Goal: Task Accomplishment & Management: Use online tool/utility

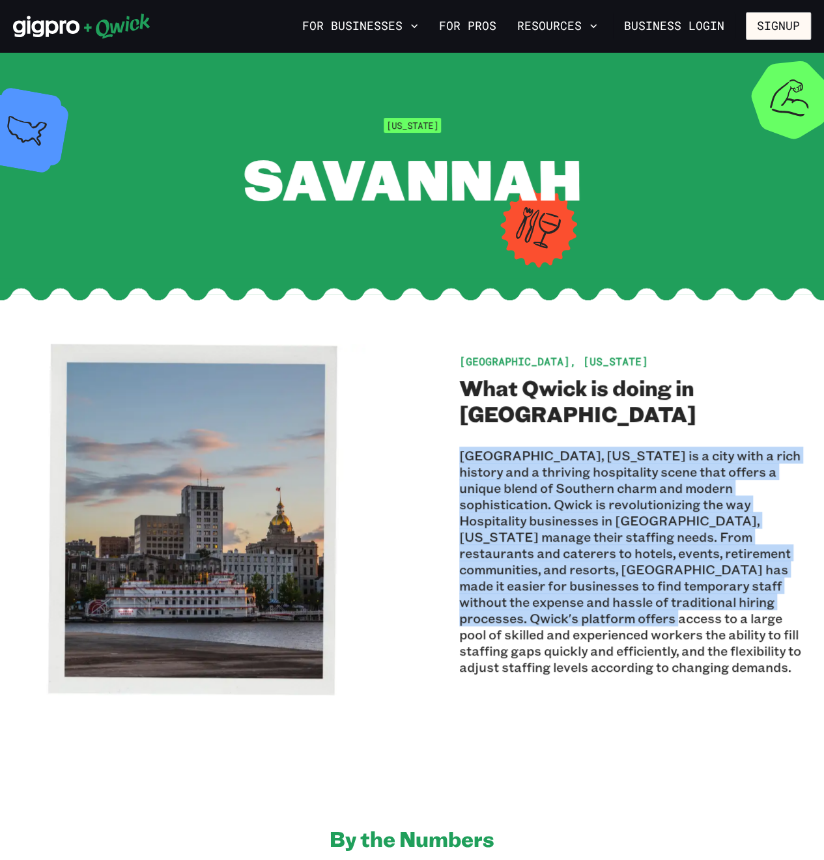
drag, startPoint x: 474, startPoint y: 450, endPoint x: 762, endPoint y: 598, distance: 323.6
click at [762, 598] on div "[GEOGRAPHIC_DATA], [US_STATE] What Qwick is doing in [GEOGRAPHIC_DATA] [GEOGRAP…" at bounding box center [412, 520] width 798 height 352
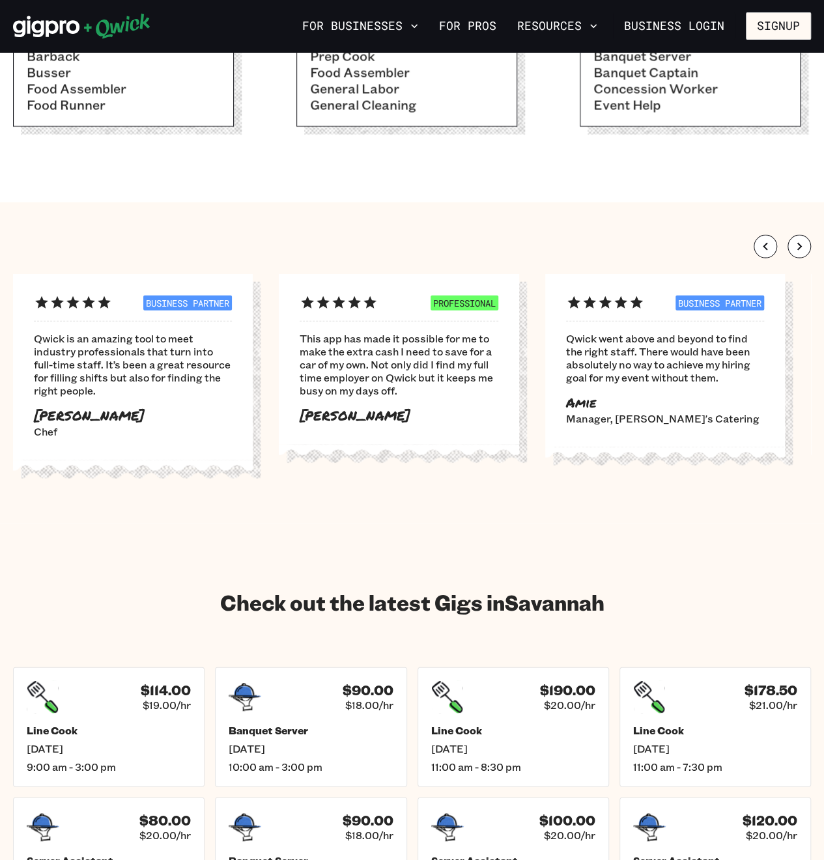
scroll to position [1289, 0]
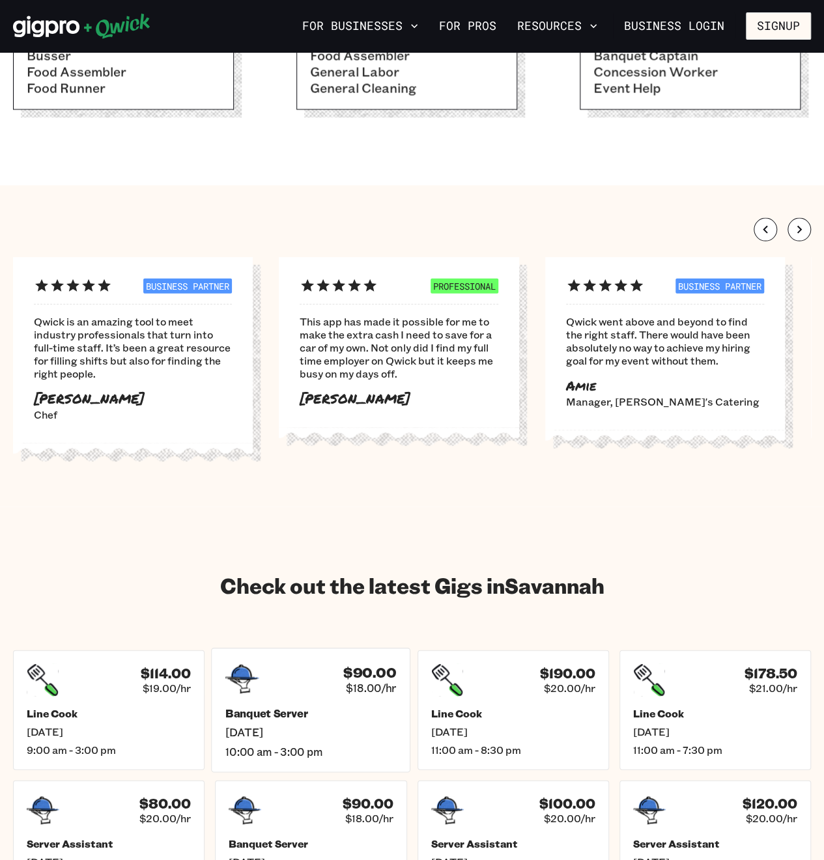
click at [285, 690] on div "$90.00 $18.00/hr" at bounding box center [310, 679] width 171 height 34
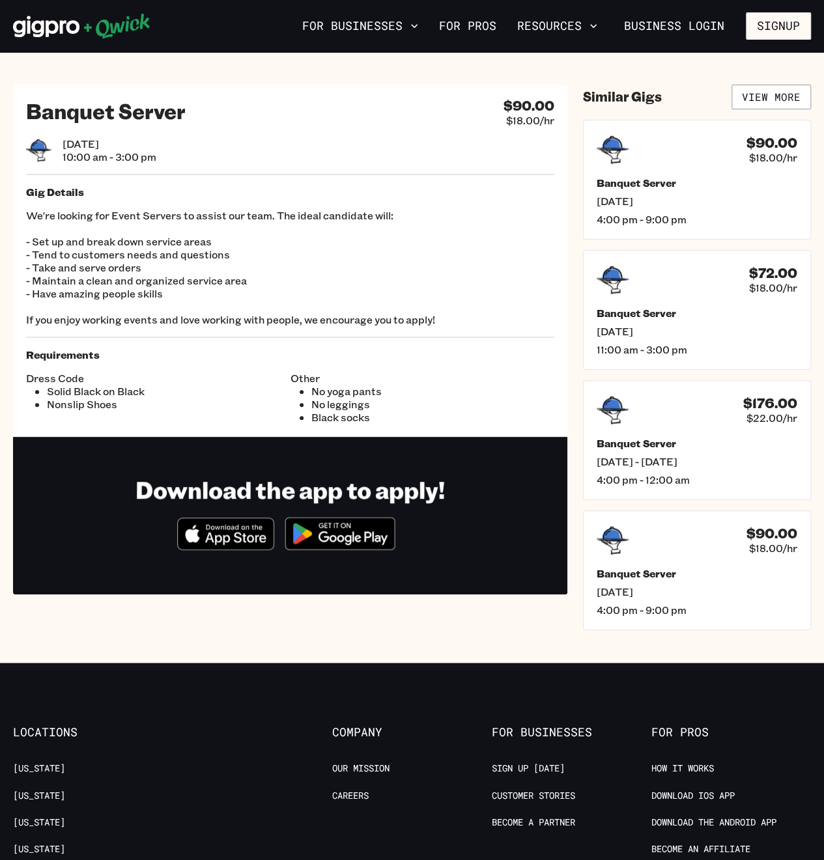
drag, startPoint x: 64, startPoint y: 244, endPoint x: 443, endPoint y: 376, distance: 400.8
click at [443, 376] on div "Banquet Server $90.00 $18.00/hr [DATE] 10:00 am - 3:00 pm Gig Details We're loo…" at bounding box center [290, 261] width 554 height 352
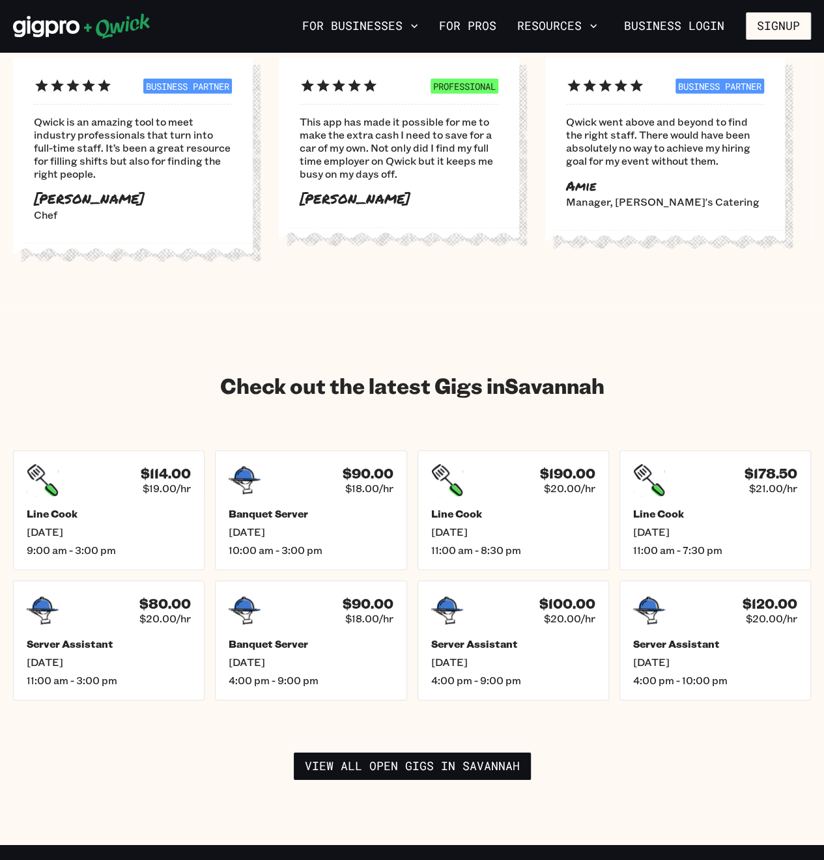
scroll to position [1524, 0]
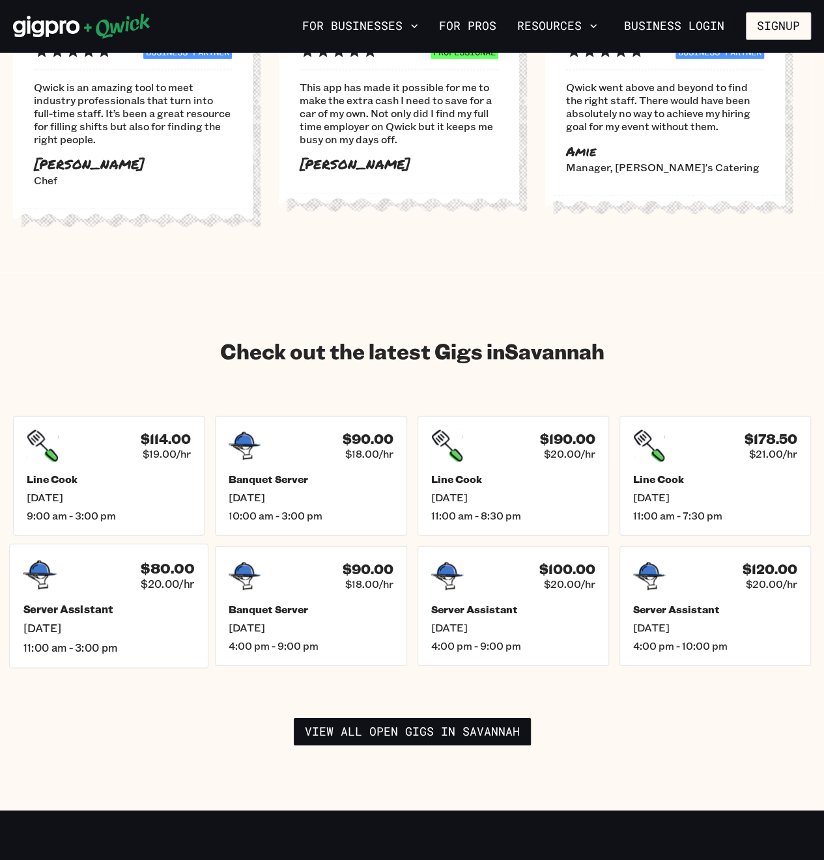
click at [105, 604] on h5 "Server Assistant" at bounding box center [108, 610] width 171 height 14
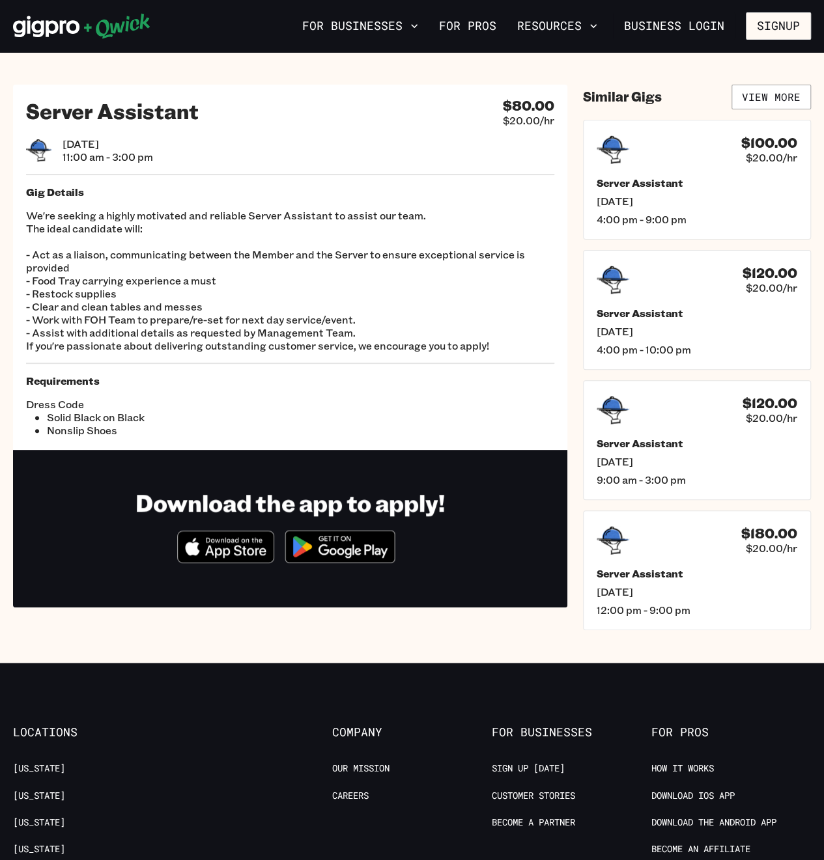
drag, startPoint x: 61, startPoint y: 326, endPoint x: 300, endPoint y: 326, distance: 239.6
click at [300, 326] on p "We're seeking a highly motivated and reliable Server Assistant to assist our te…" at bounding box center [290, 280] width 528 height 143
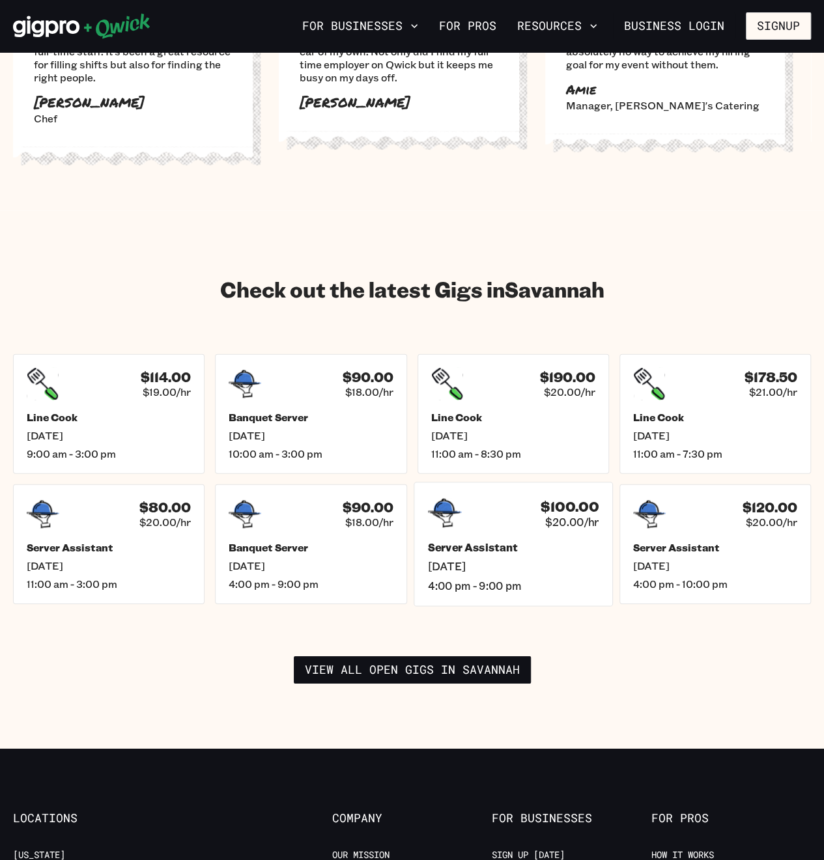
click at [565, 560] on span "[DATE]" at bounding box center [512, 567] width 171 height 14
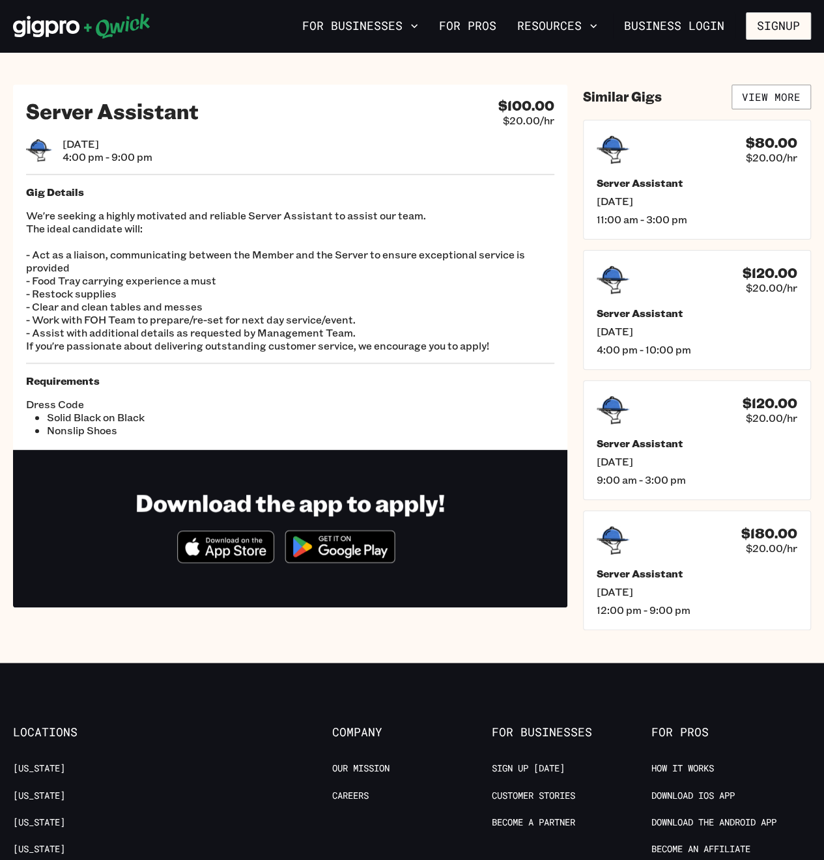
scroll to position [1586, 0]
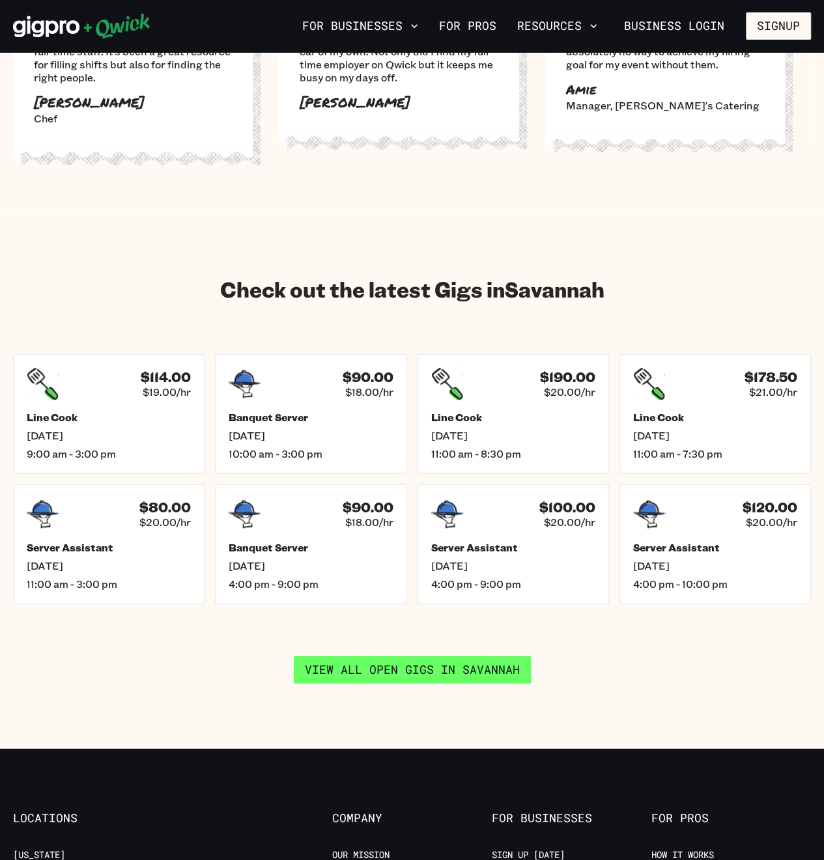
click at [490, 671] on link "View all open gigs in [GEOGRAPHIC_DATA]" at bounding box center [412, 669] width 237 height 27
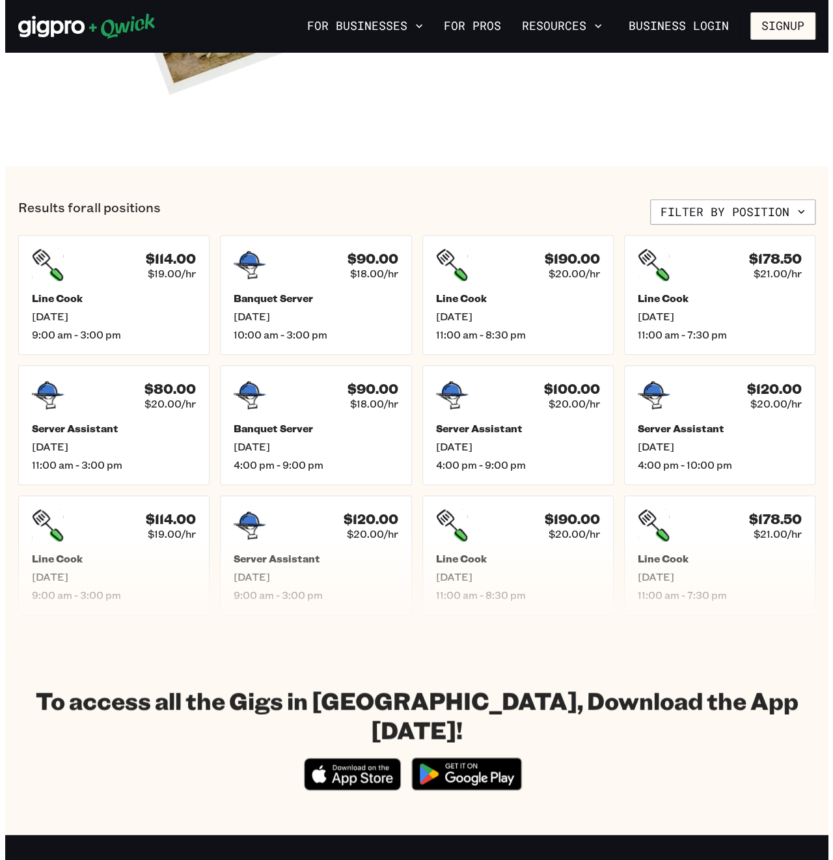
scroll to position [352, 0]
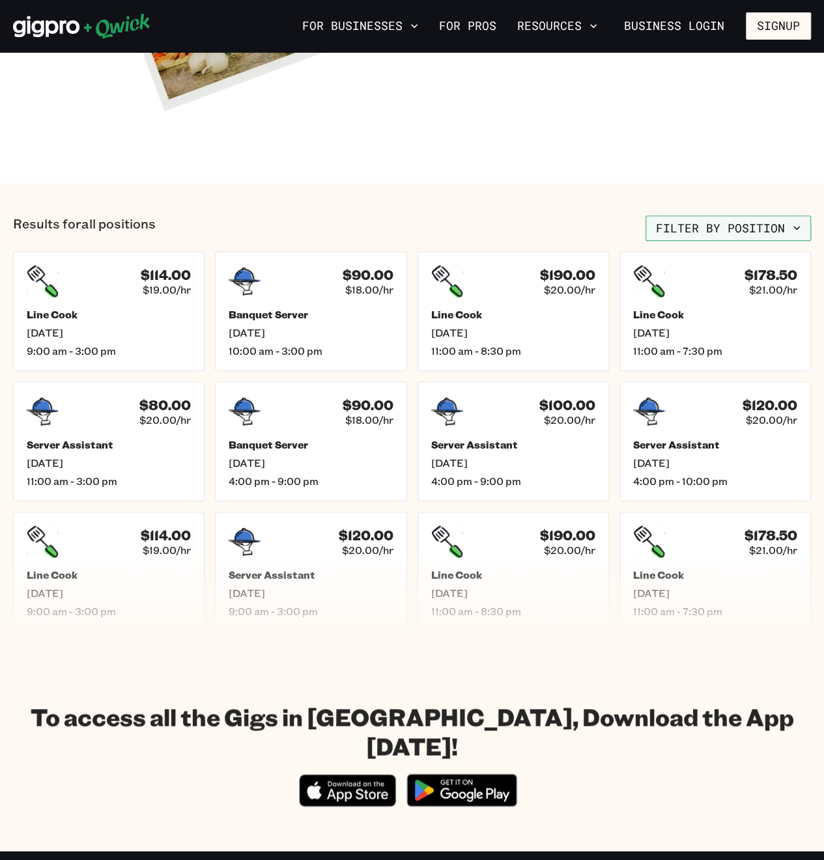
click at [707, 220] on button "Filter by position" at bounding box center [727, 229] width 165 height 26
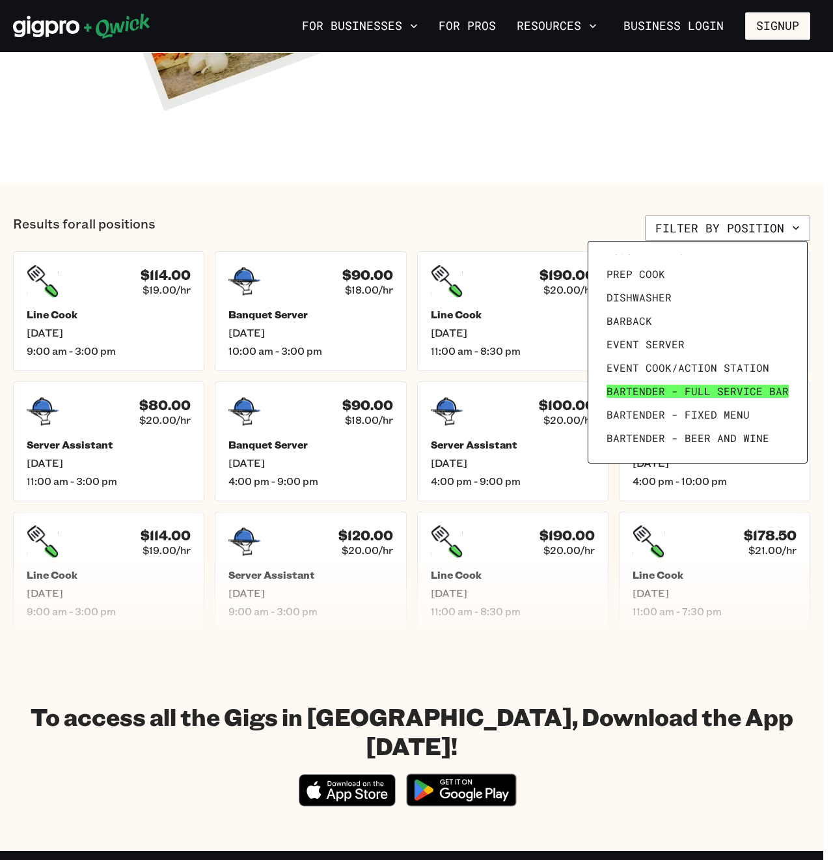
scroll to position [63, 0]
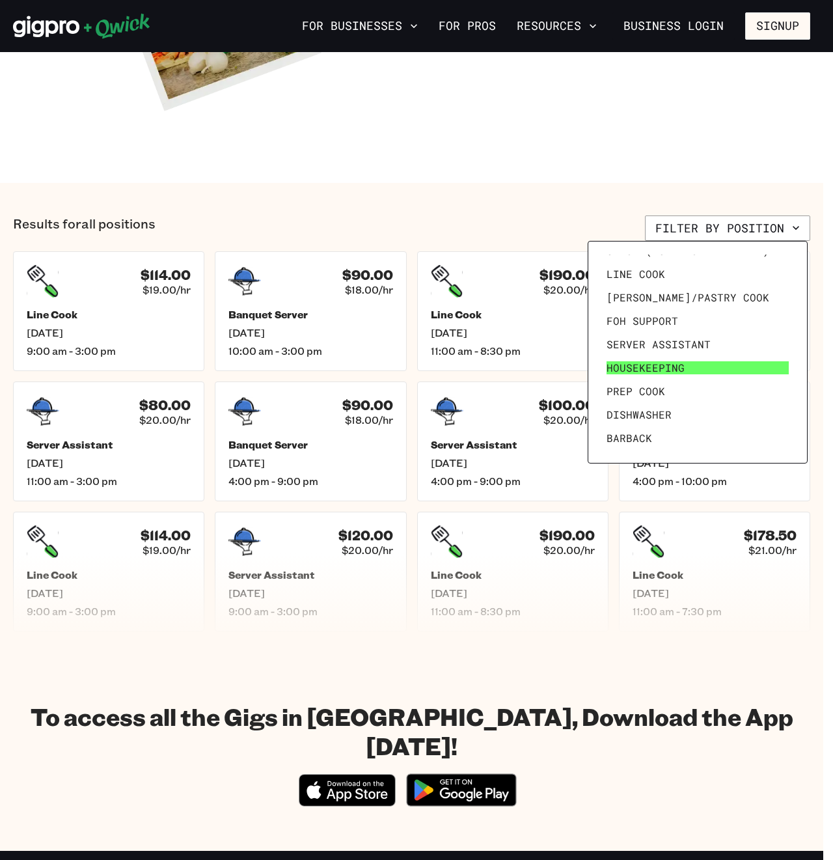
click at [670, 370] on span "Housekeeping" at bounding box center [646, 367] width 78 height 13
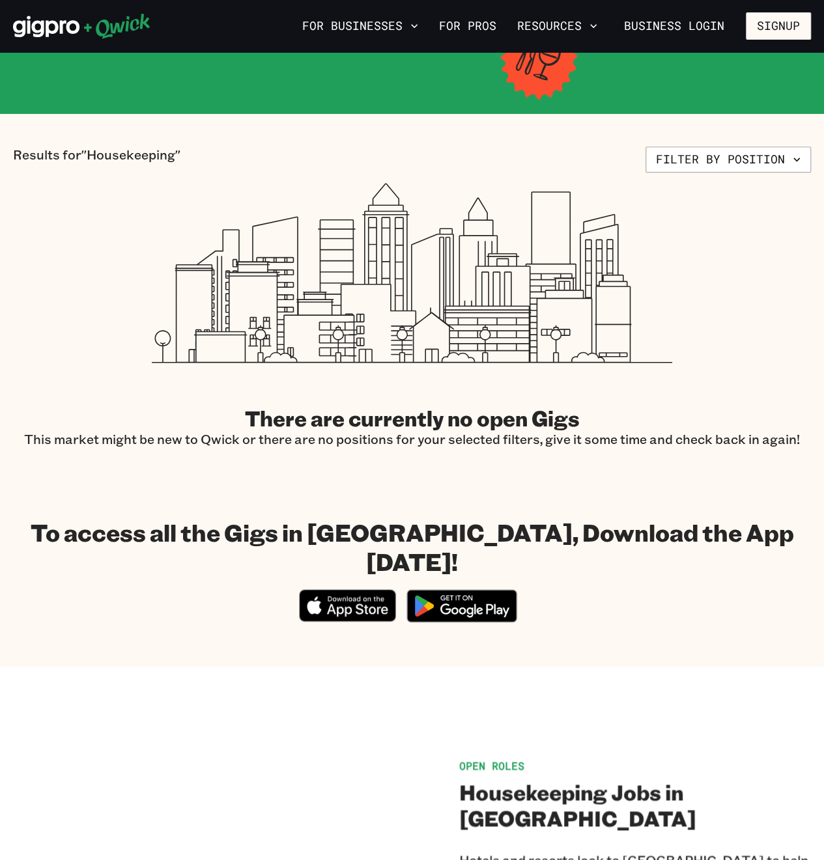
scroll to position [586, 0]
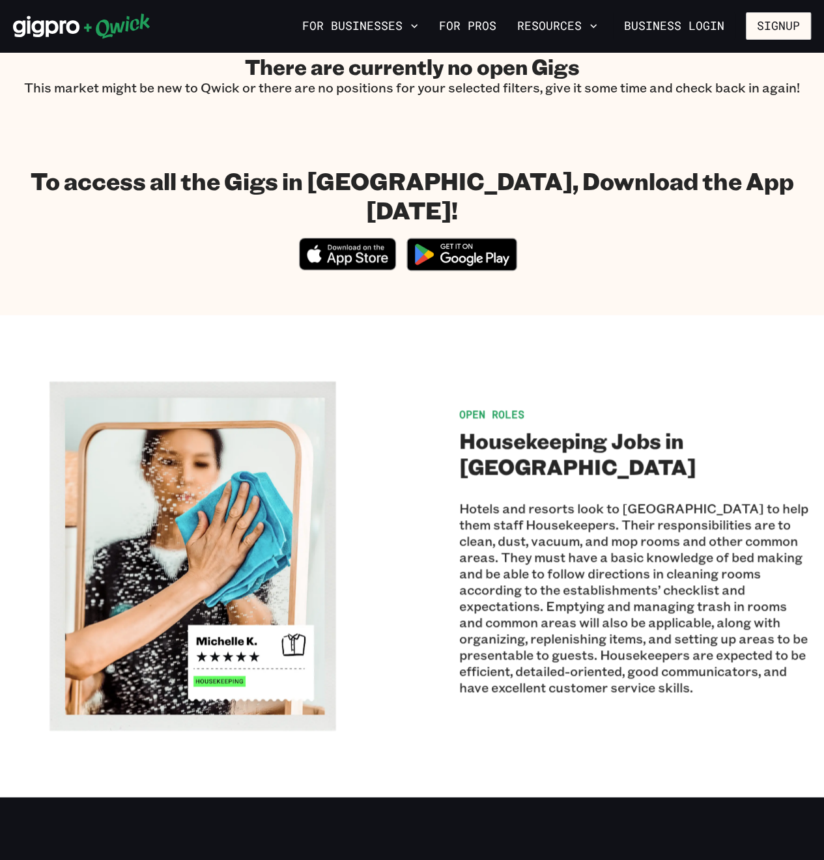
click at [477, 230] on img at bounding box center [462, 254] width 126 height 49
click at [466, 231] on img at bounding box center [462, 254] width 126 height 49
